Goal: Information Seeking & Learning: Learn about a topic

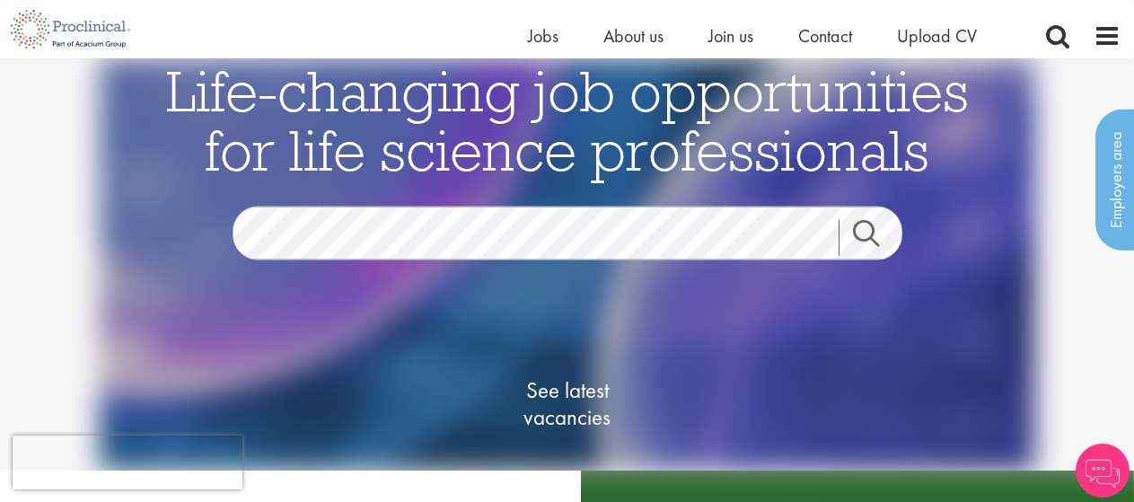
click at [557, 377] on span "See latest vacancies" at bounding box center [568, 404] width 180 height 54
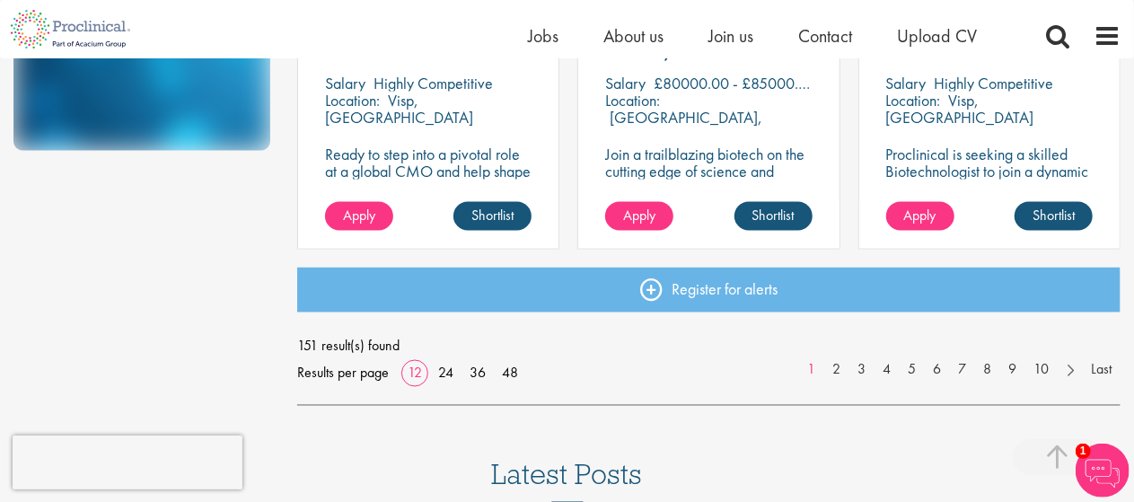
scroll to position [1457, 0]
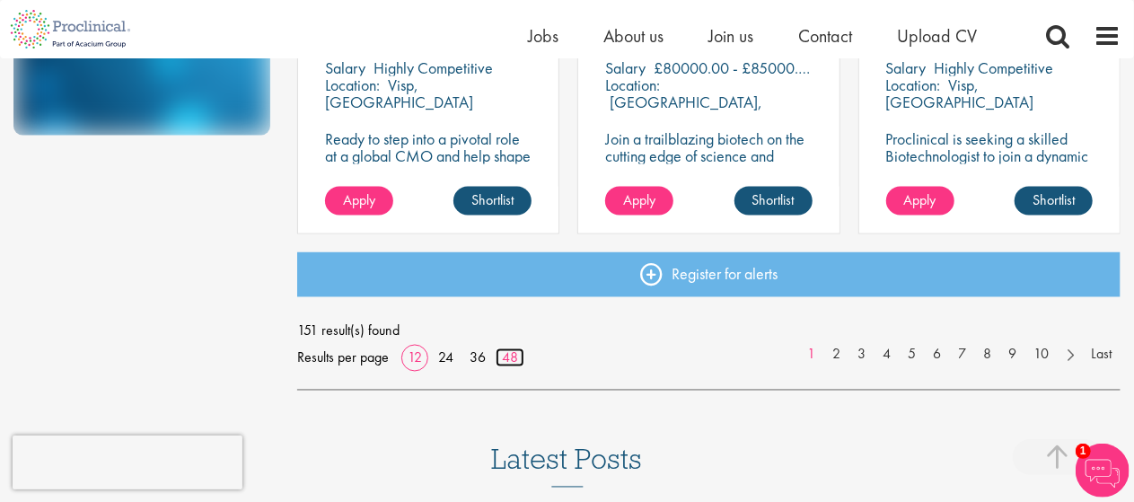
click at [510, 358] on link "48" at bounding box center [510, 357] width 29 height 19
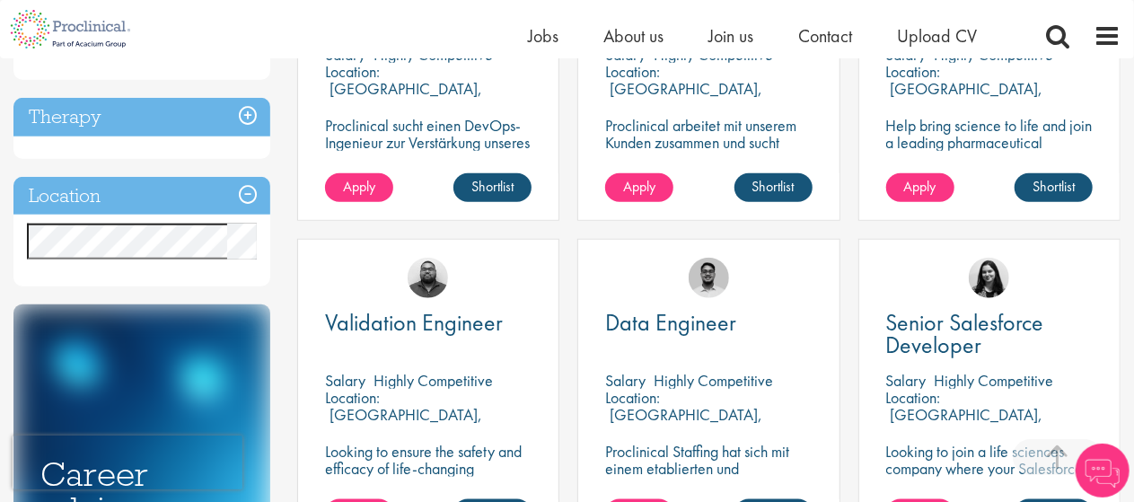
scroll to position [820, 0]
